Goal: Use online tool/utility: Utilize a website feature to perform a specific function

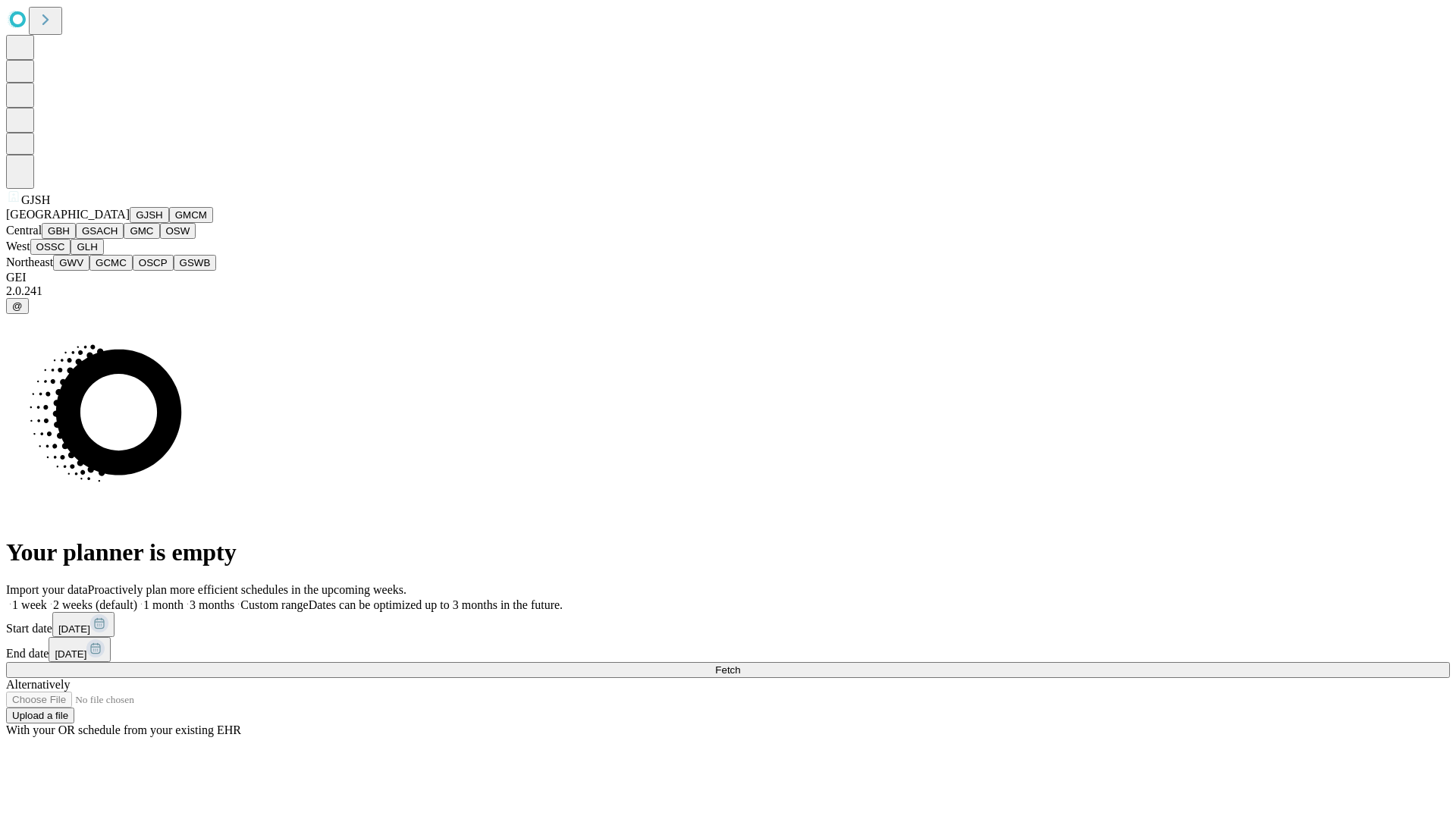
click at [130, 223] on button "GJSH" at bounding box center [149, 214] width 39 height 16
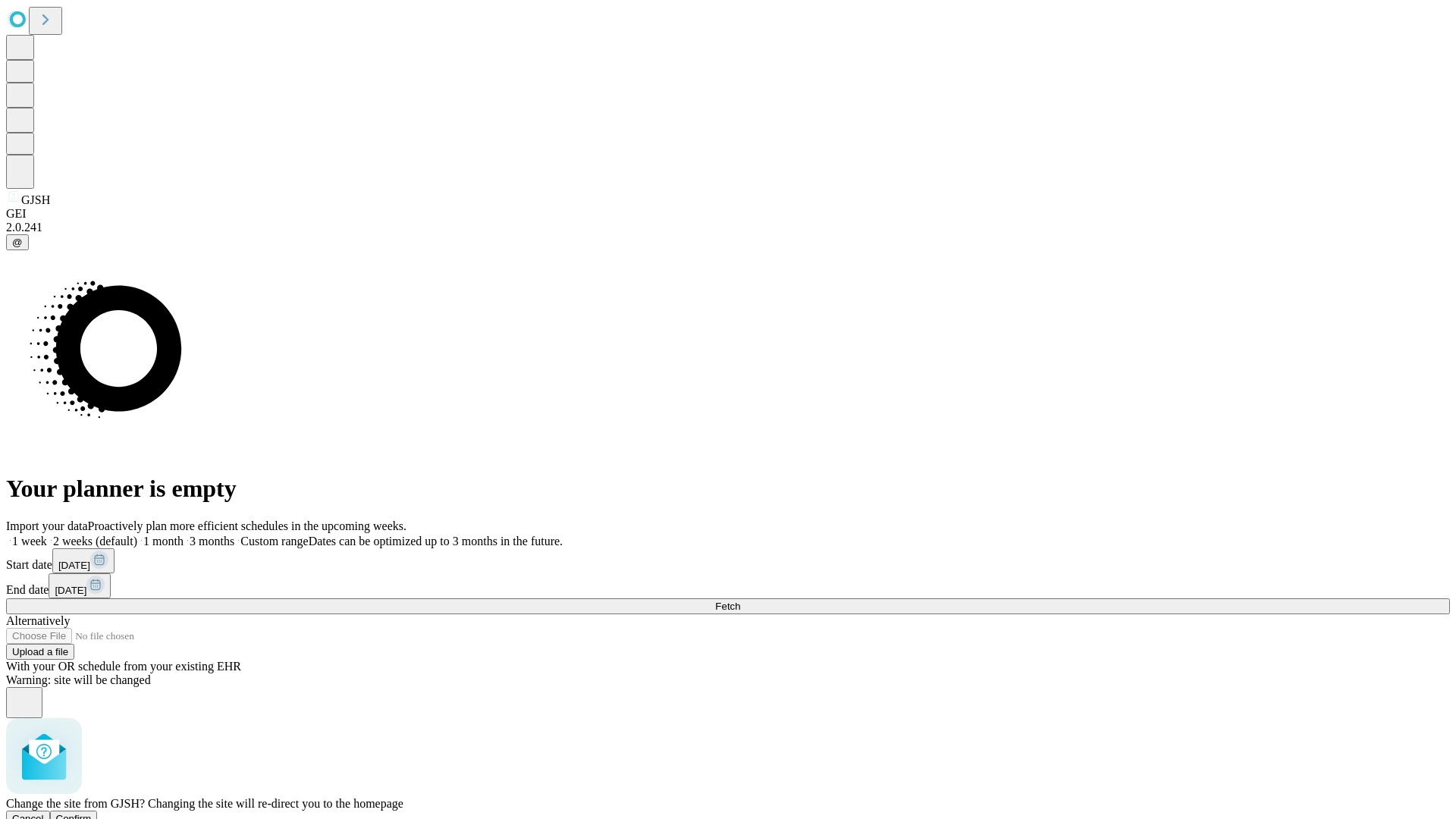
click at [92, 813] on span "Confirm" at bounding box center [74, 819] width 35 height 11
click at [138, 535] on label "2 weeks (default)" at bounding box center [92, 541] width 90 height 12
click at [740, 601] on span "Fetch" at bounding box center [728, 607] width 25 height 11
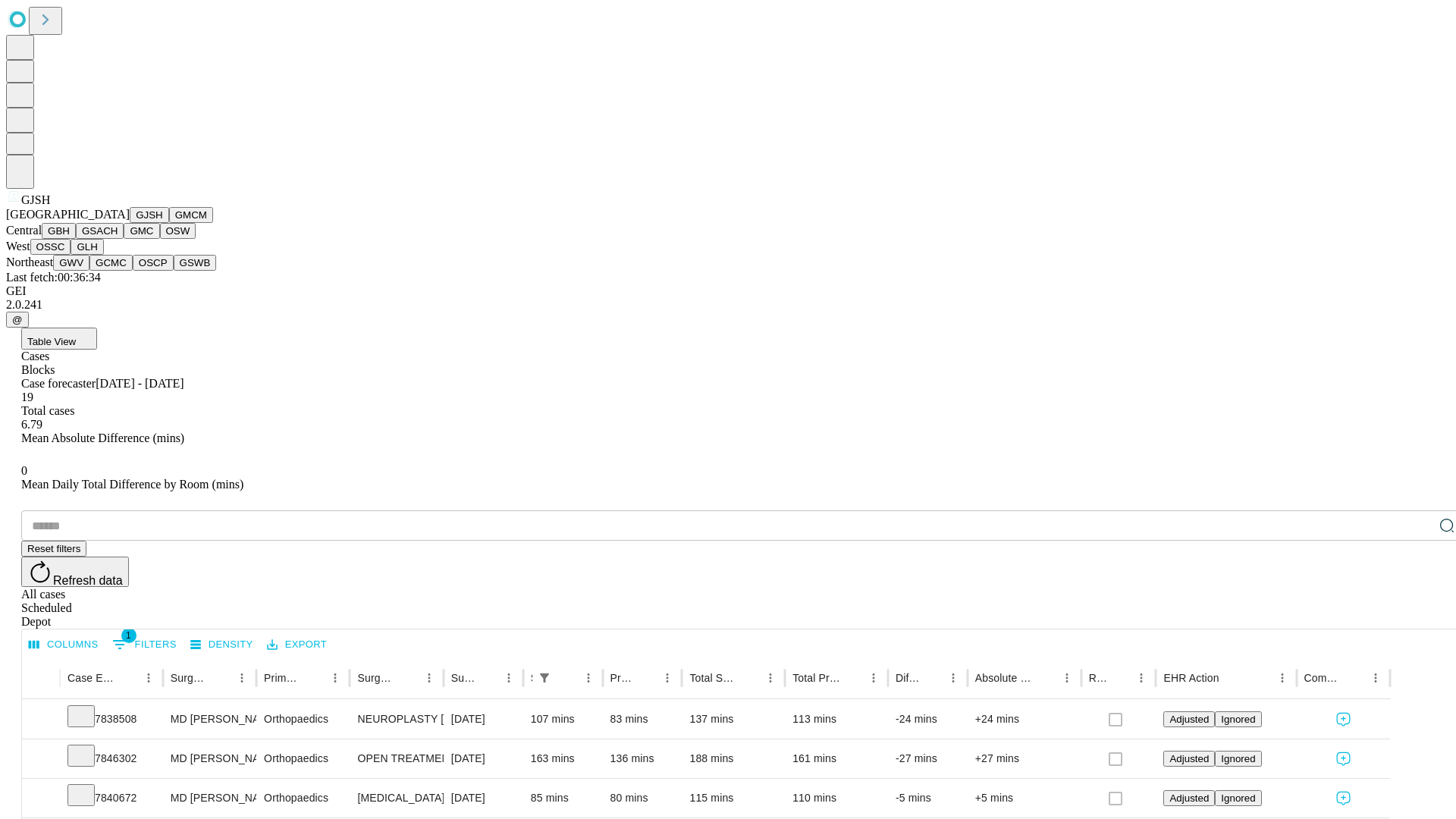
click at [169, 223] on button "GMCM" at bounding box center [191, 214] width 44 height 16
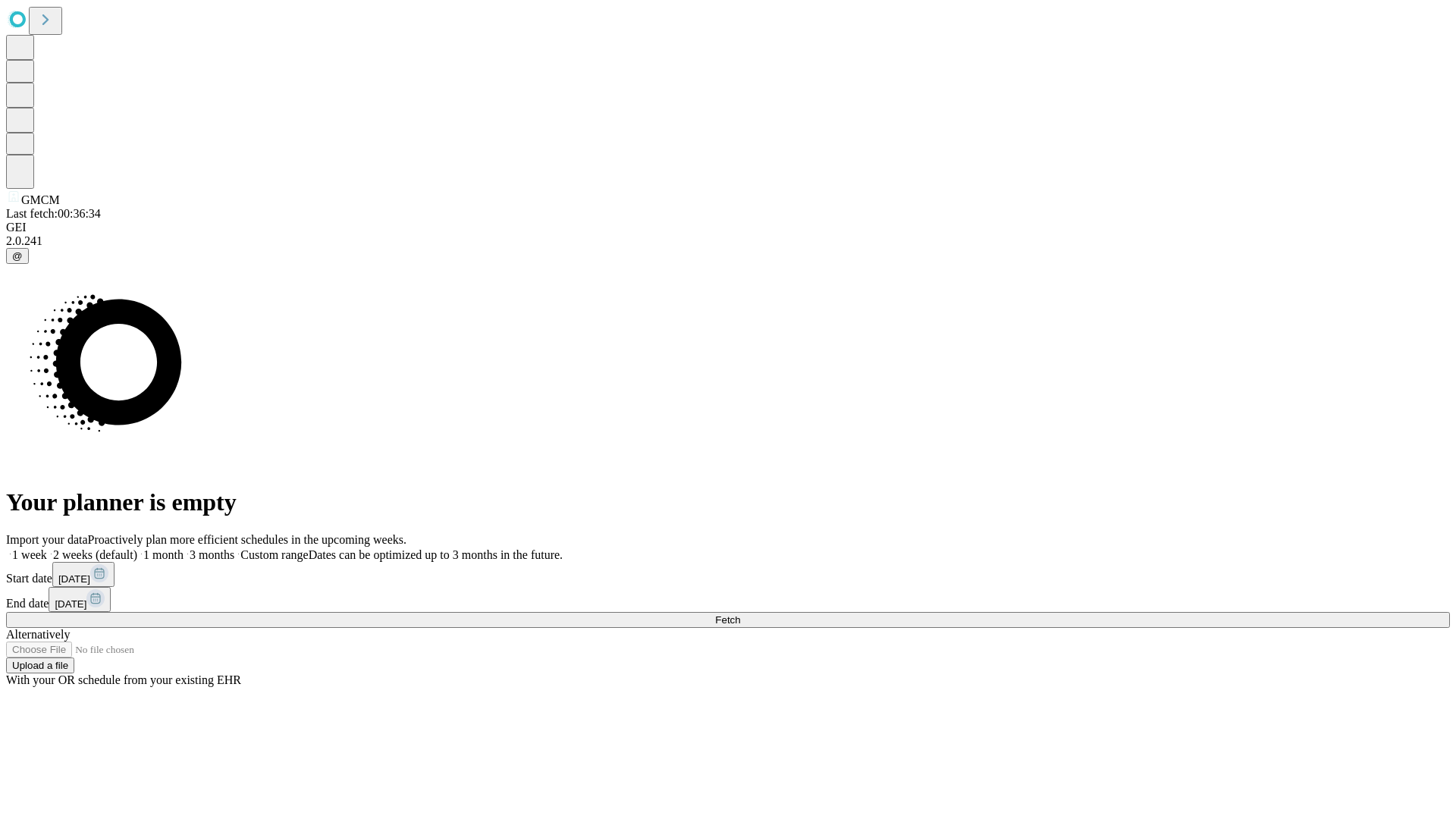
click at [740, 614] on span "Fetch" at bounding box center [728, 620] width 25 height 11
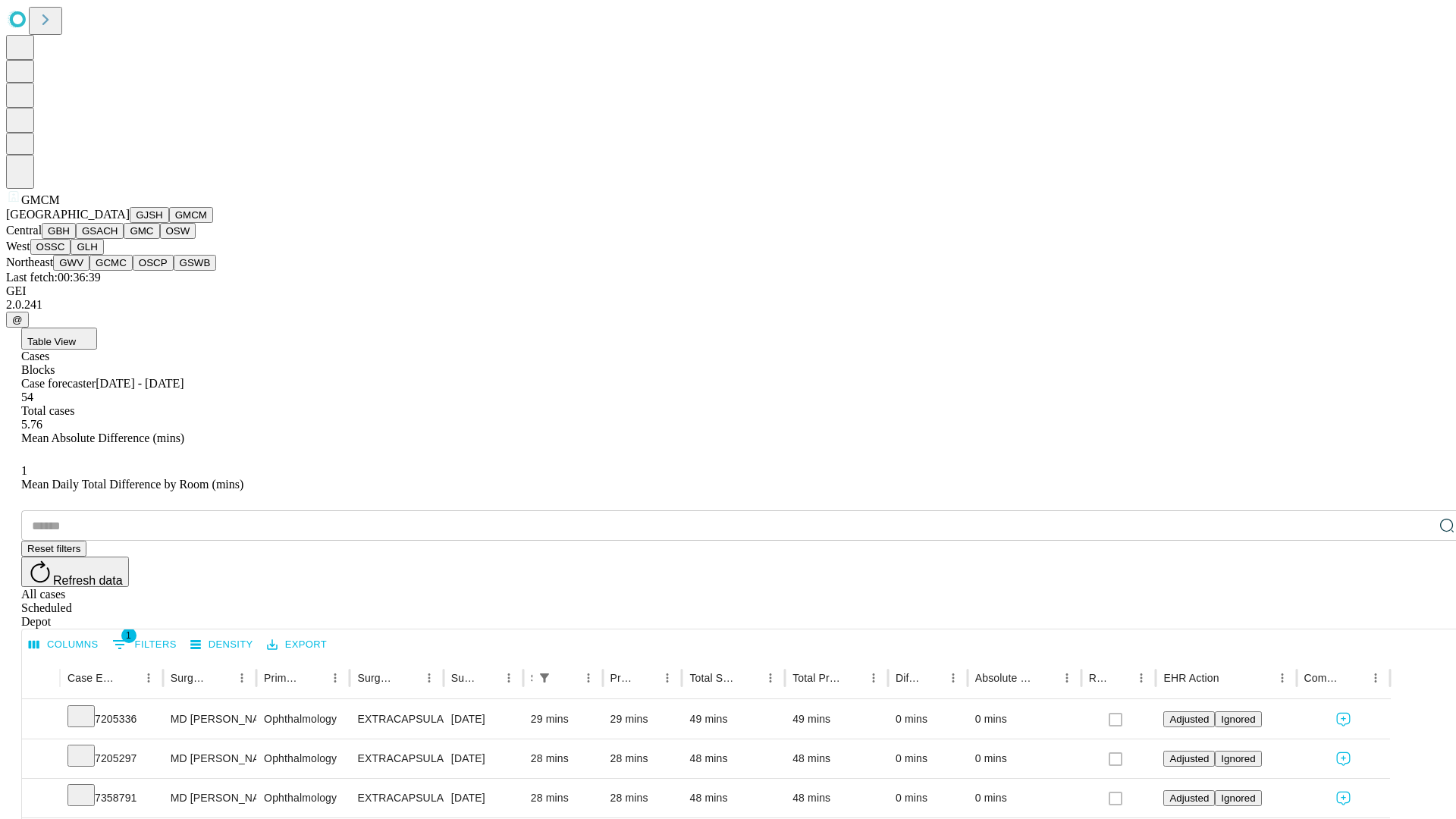
click at [76, 239] on button "GBH" at bounding box center [59, 231] width 34 height 16
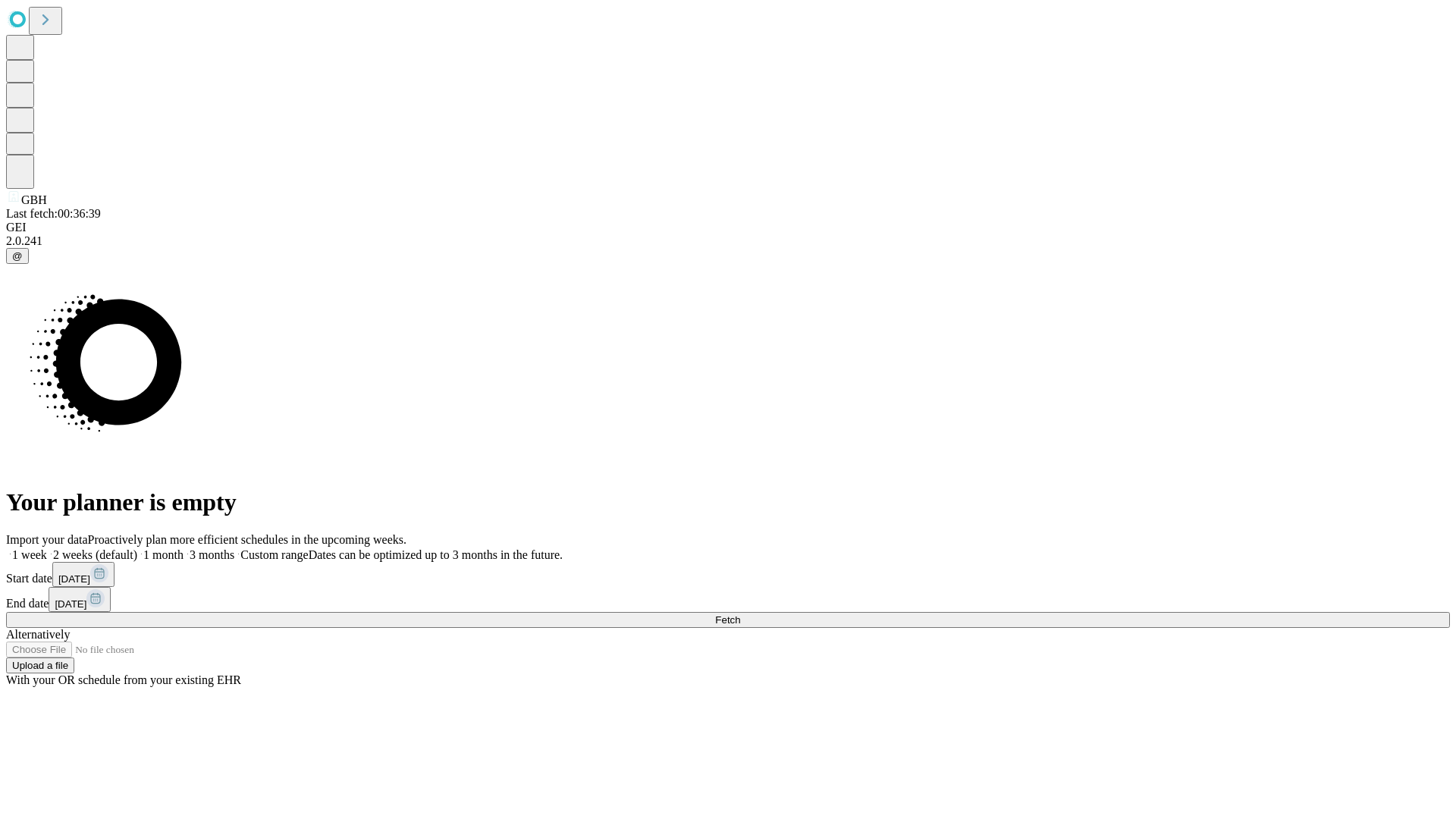
click at [138, 548] on label "2 weeks (default)" at bounding box center [92, 554] width 90 height 12
click at [740, 614] on span "Fetch" at bounding box center [728, 620] width 25 height 11
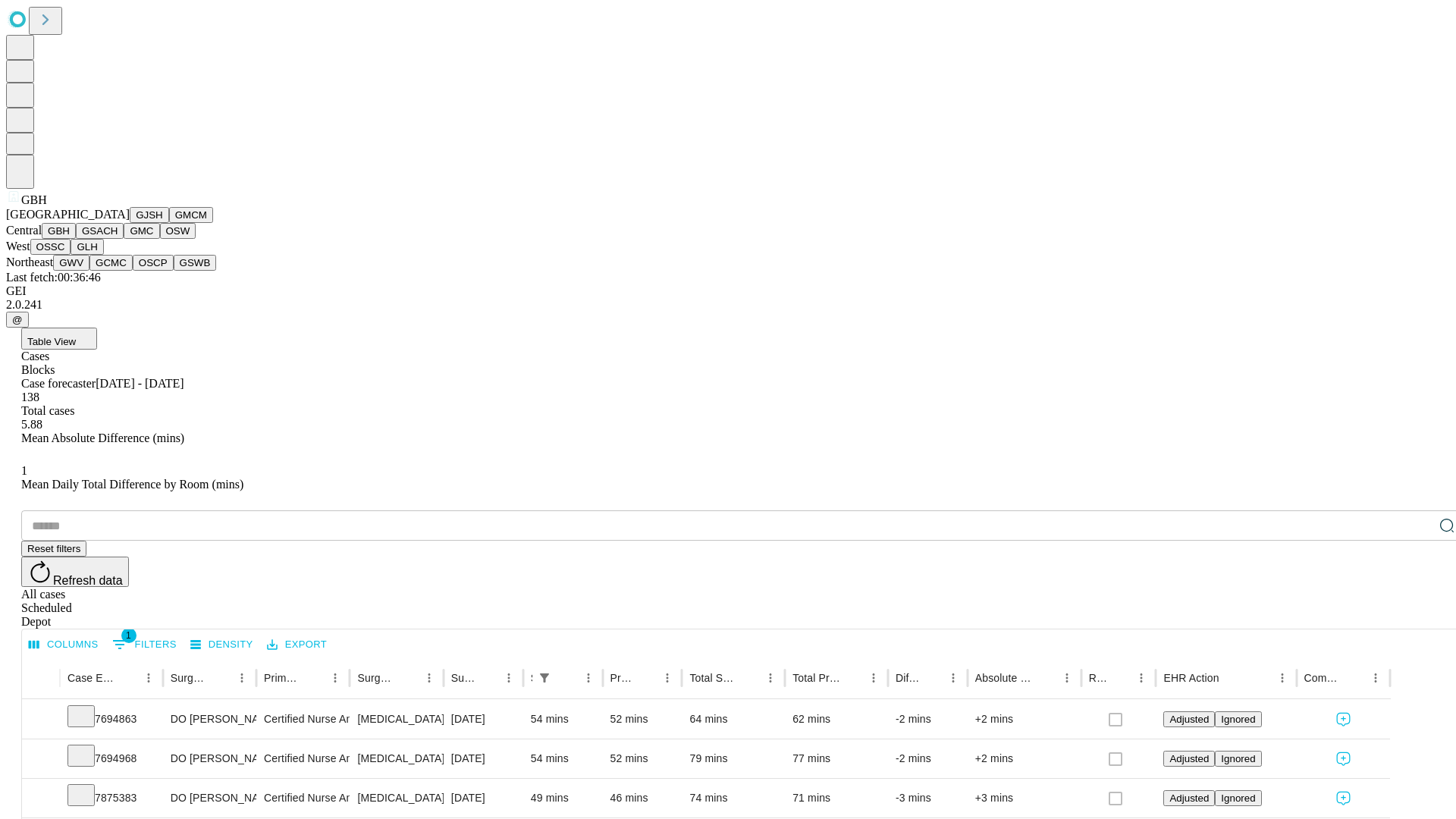
click at [118, 239] on button "GSACH" at bounding box center [99, 231] width 48 height 16
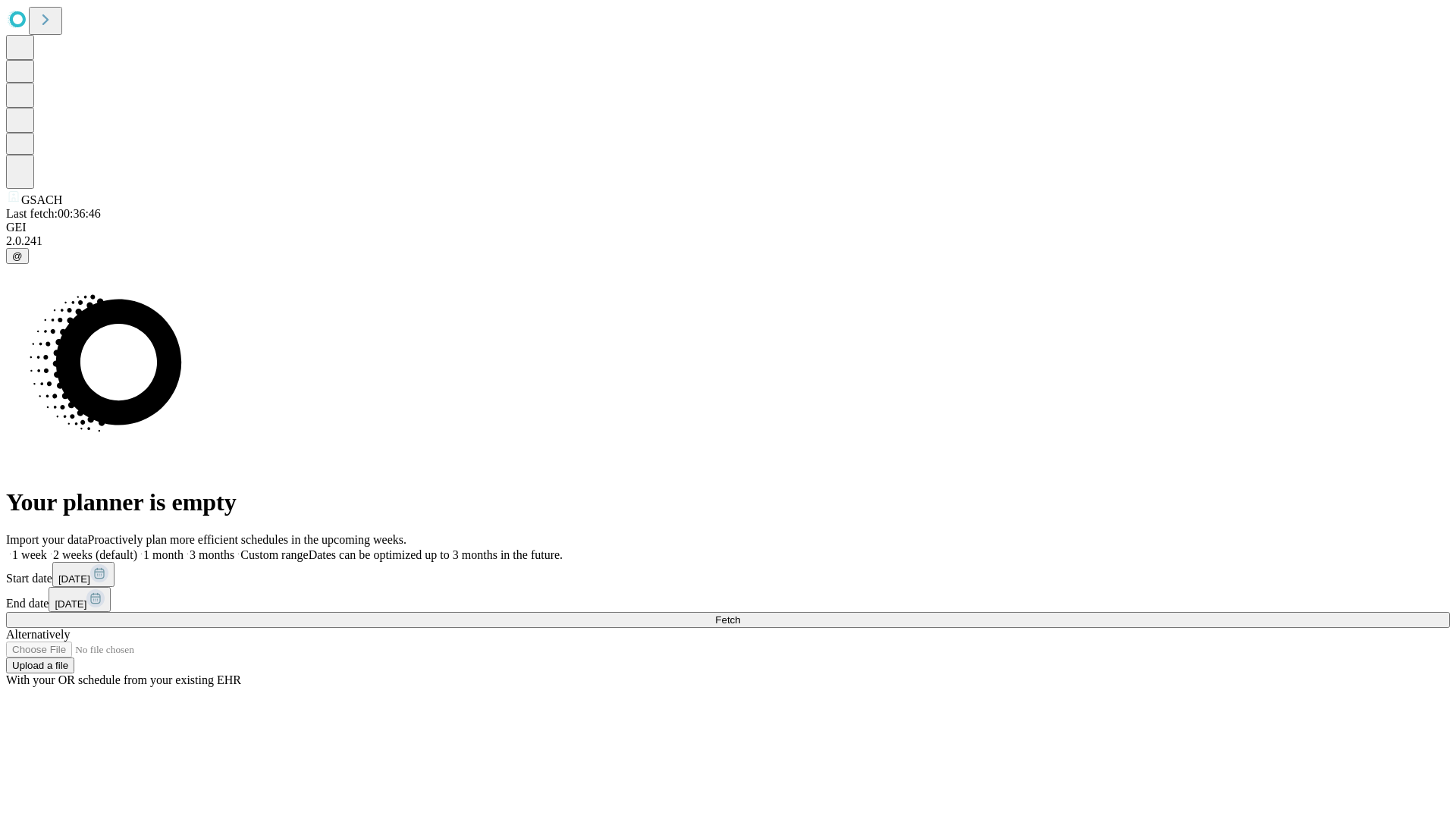
click at [138, 548] on label "2 weeks (default)" at bounding box center [92, 554] width 90 height 12
click at [740, 614] on span "Fetch" at bounding box center [728, 620] width 25 height 11
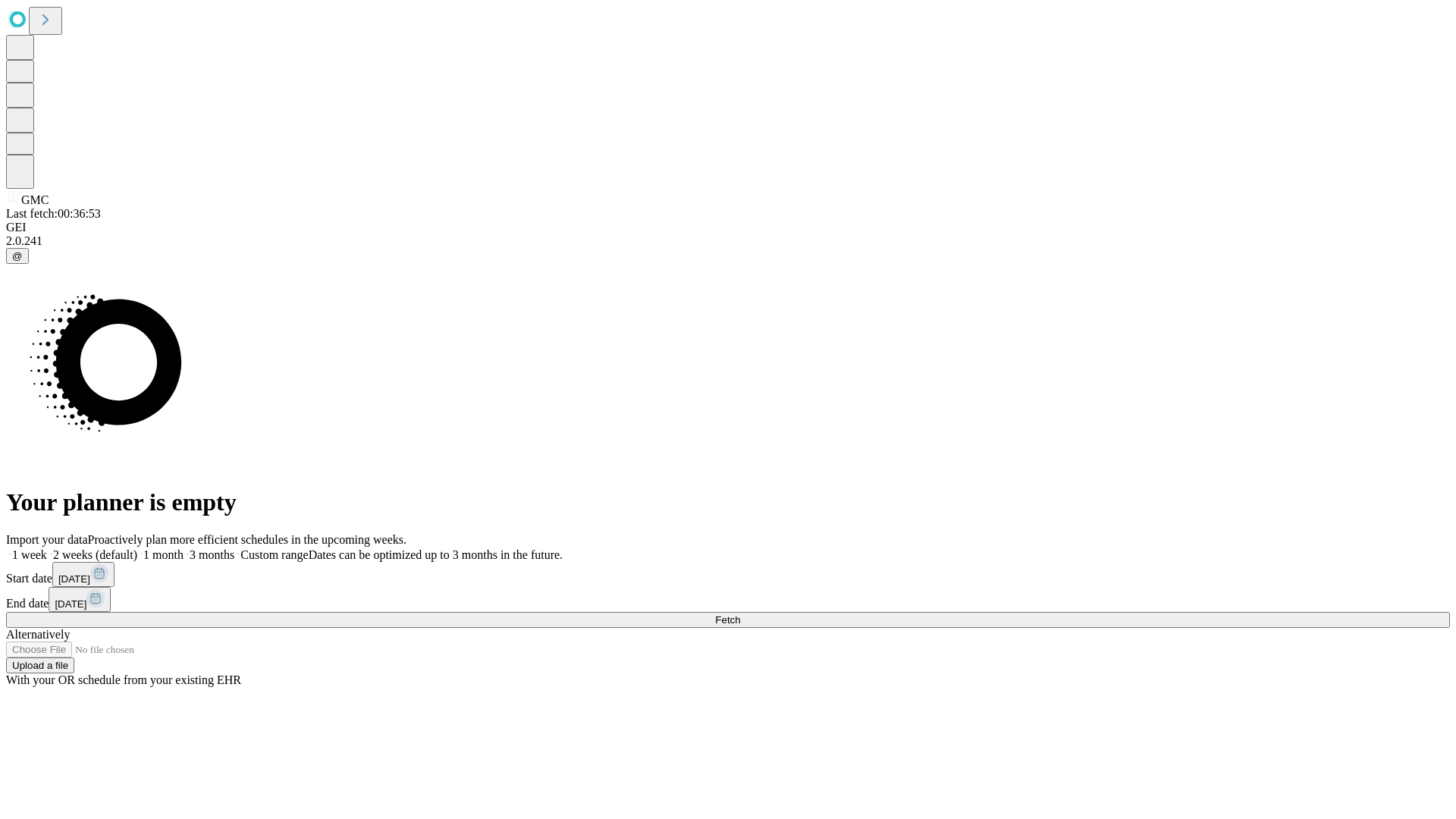
click at [138, 548] on label "2 weeks (default)" at bounding box center [92, 554] width 90 height 12
click at [740, 614] on span "Fetch" at bounding box center [728, 620] width 25 height 11
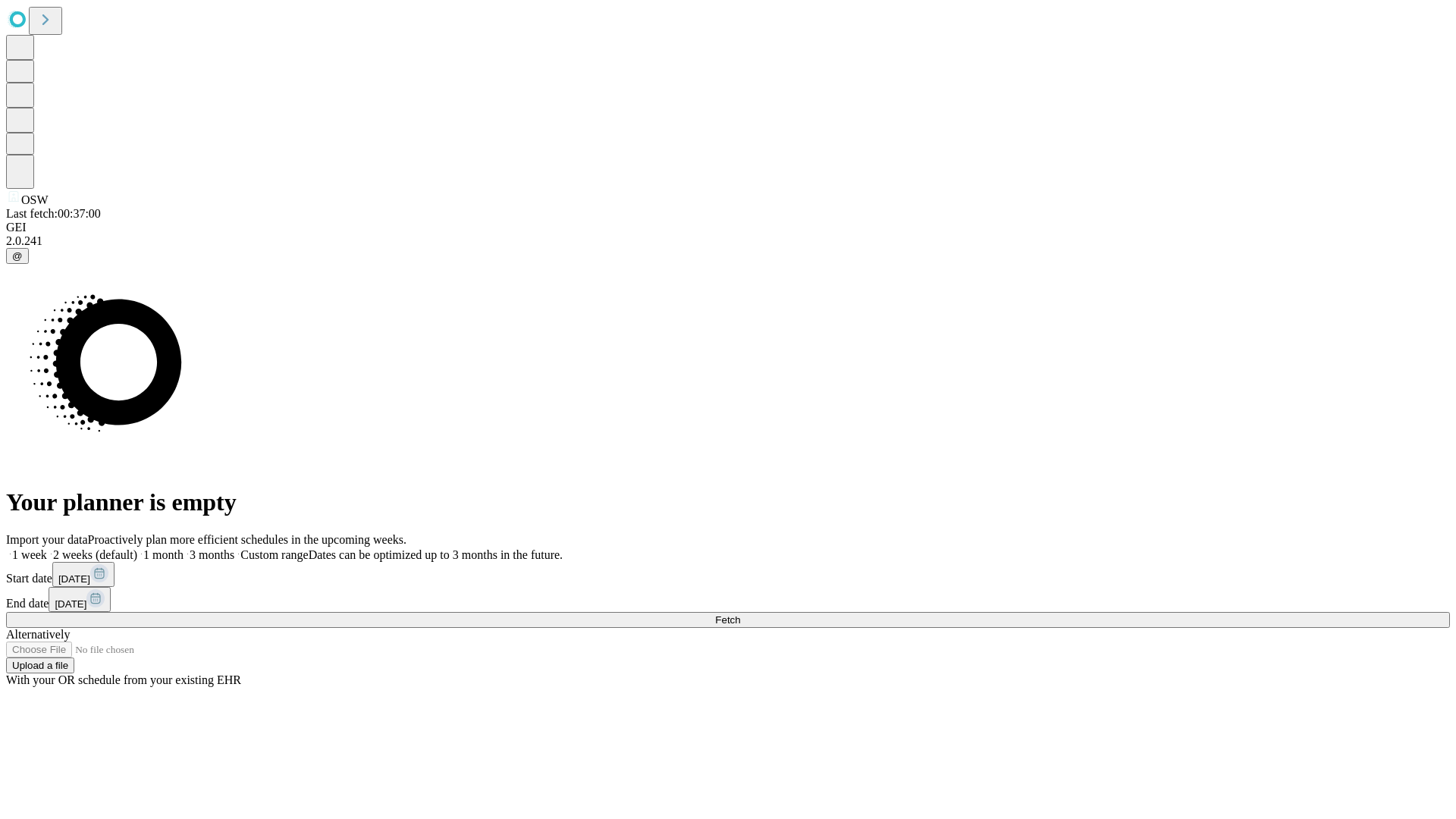
click at [138, 548] on label "2 weeks (default)" at bounding box center [92, 554] width 90 height 12
click at [740, 614] on span "Fetch" at bounding box center [728, 620] width 25 height 11
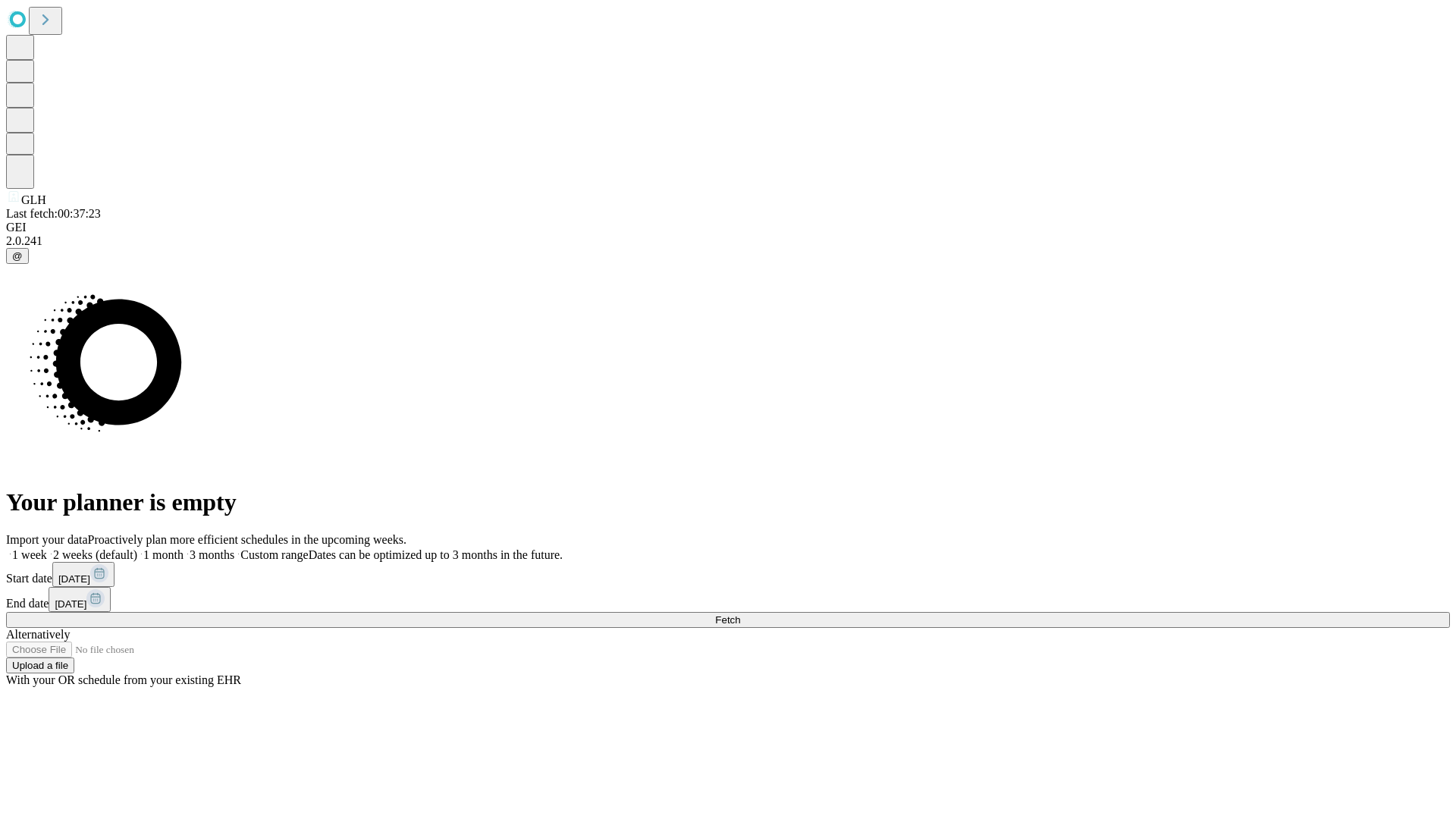
click at [138, 548] on label "2 weeks (default)" at bounding box center [92, 554] width 90 height 12
click at [740, 614] on span "Fetch" at bounding box center [728, 620] width 25 height 11
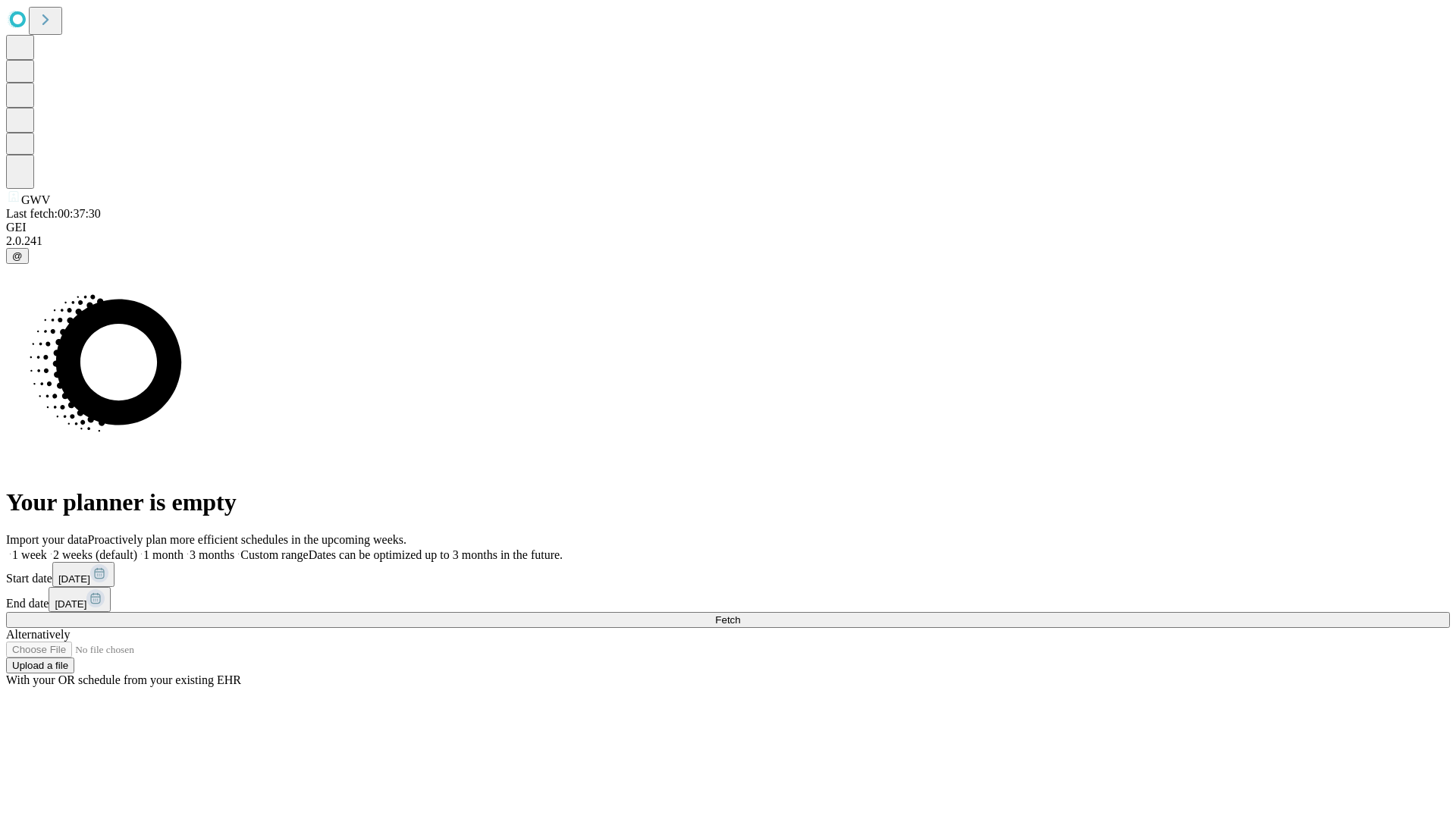
click at [138, 548] on label "2 weeks (default)" at bounding box center [92, 554] width 90 height 12
click at [740, 614] on span "Fetch" at bounding box center [728, 620] width 25 height 11
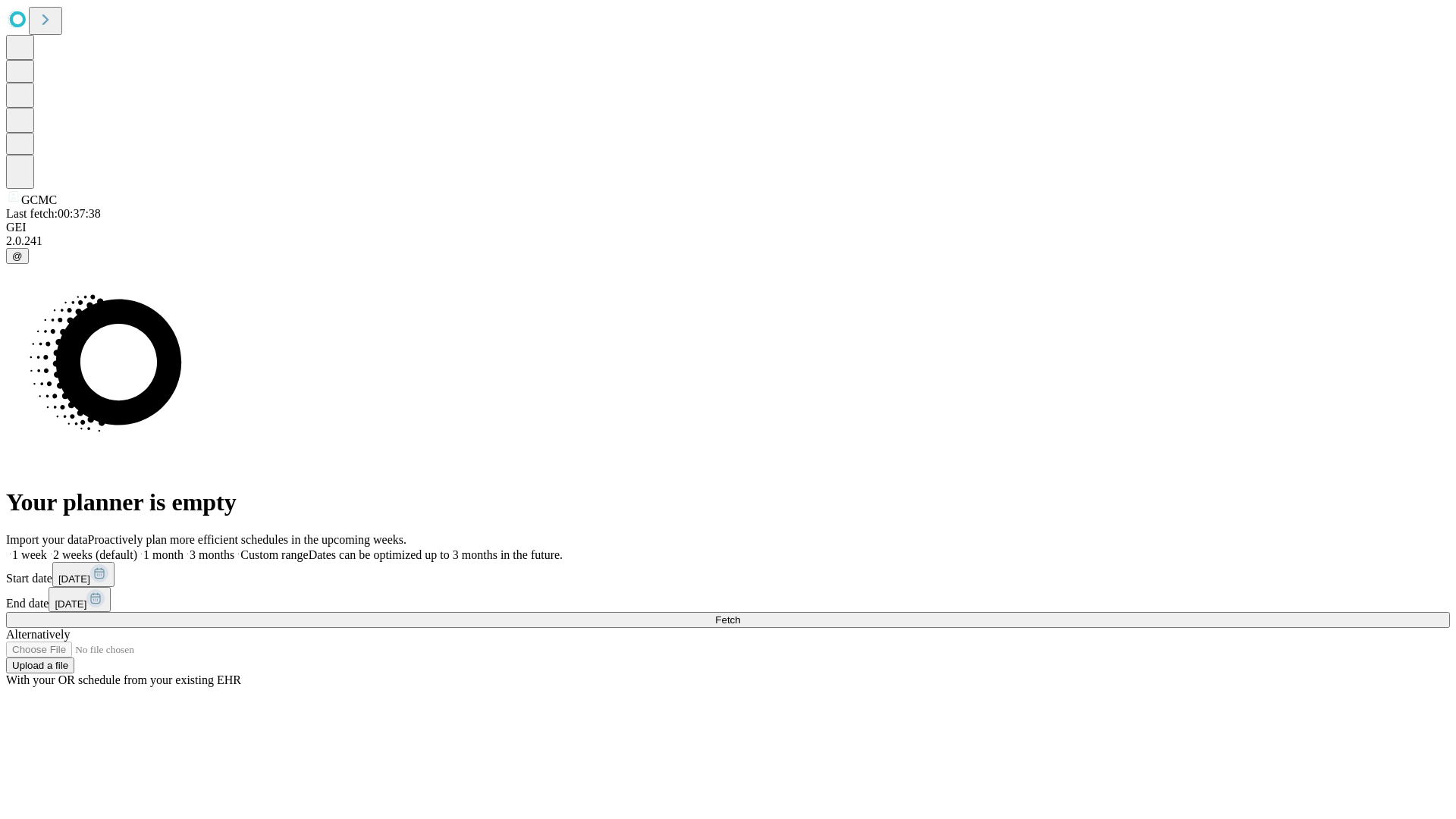
click at [138, 548] on label "2 weeks (default)" at bounding box center [92, 554] width 90 height 12
click at [740, 614] on span "Fetch" at bounding box center [728, 620] width 25 height 11
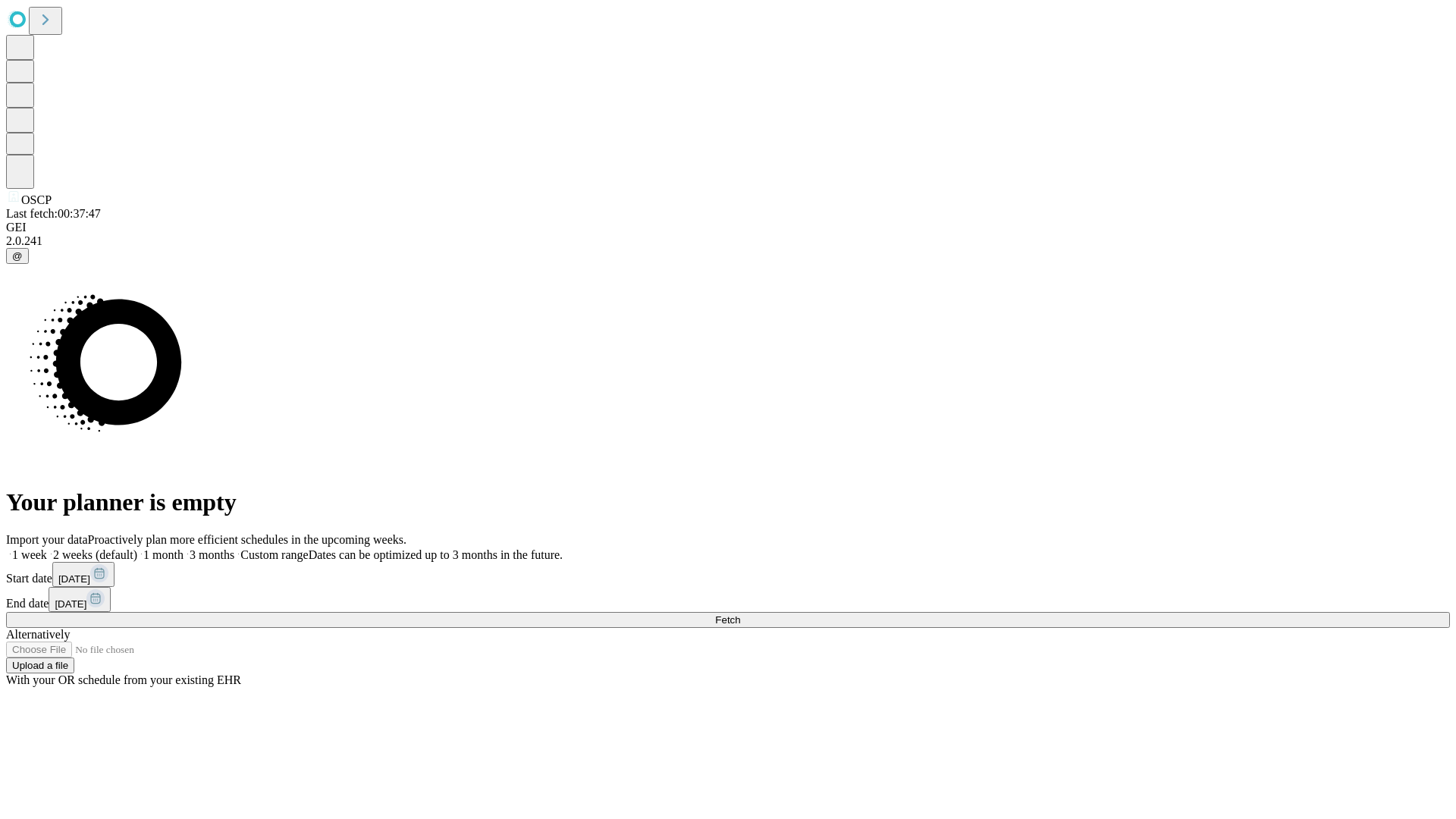
click at [740, 614] on span "Fetch" at bounding box center [728, 620] width 25 height 11
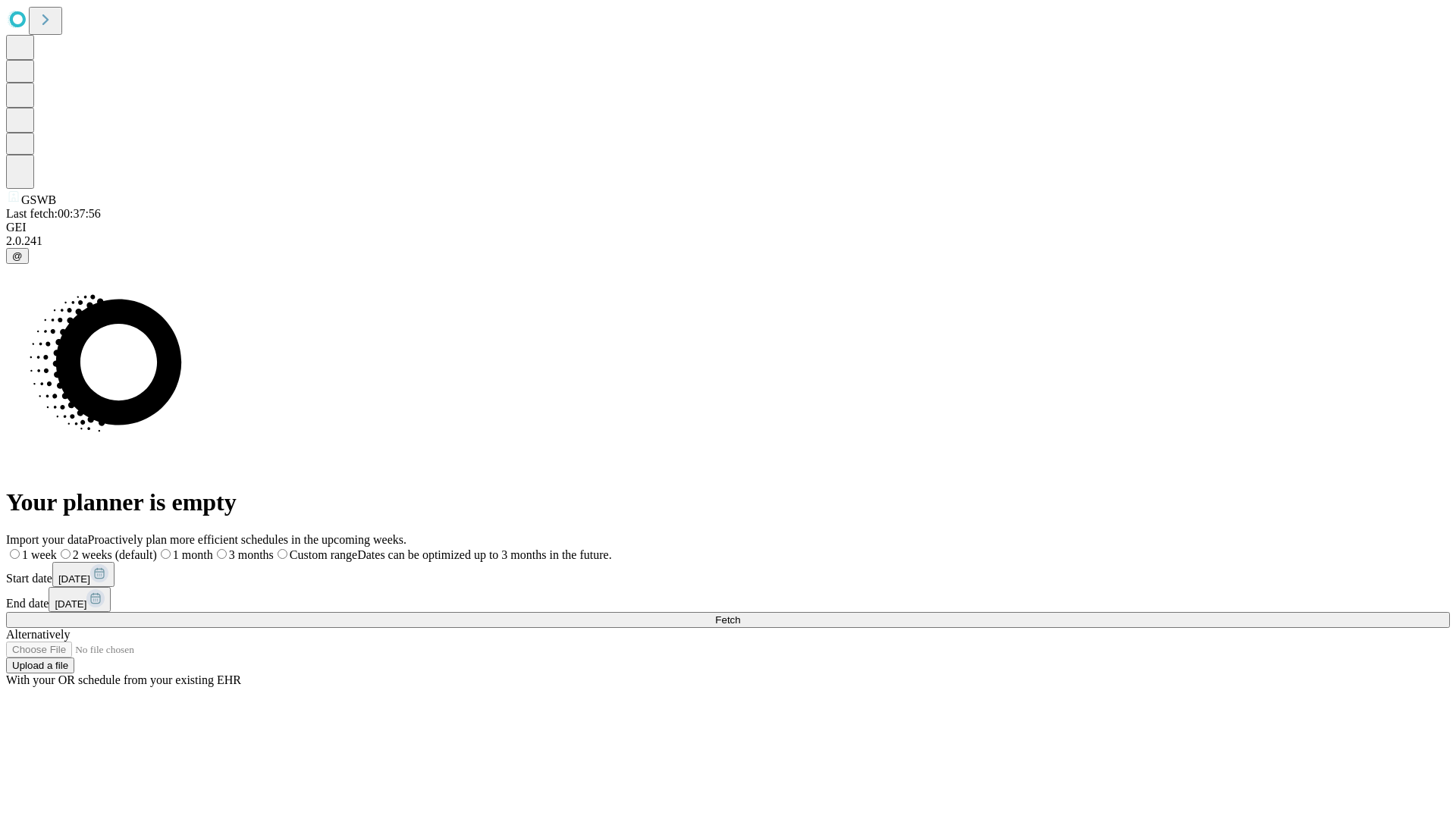
click at [740, 614] on span "Fetch" at bounding box center [728, 620] width 25 height 11
